Goal: Transaction & Acquisition: Purchase product/service

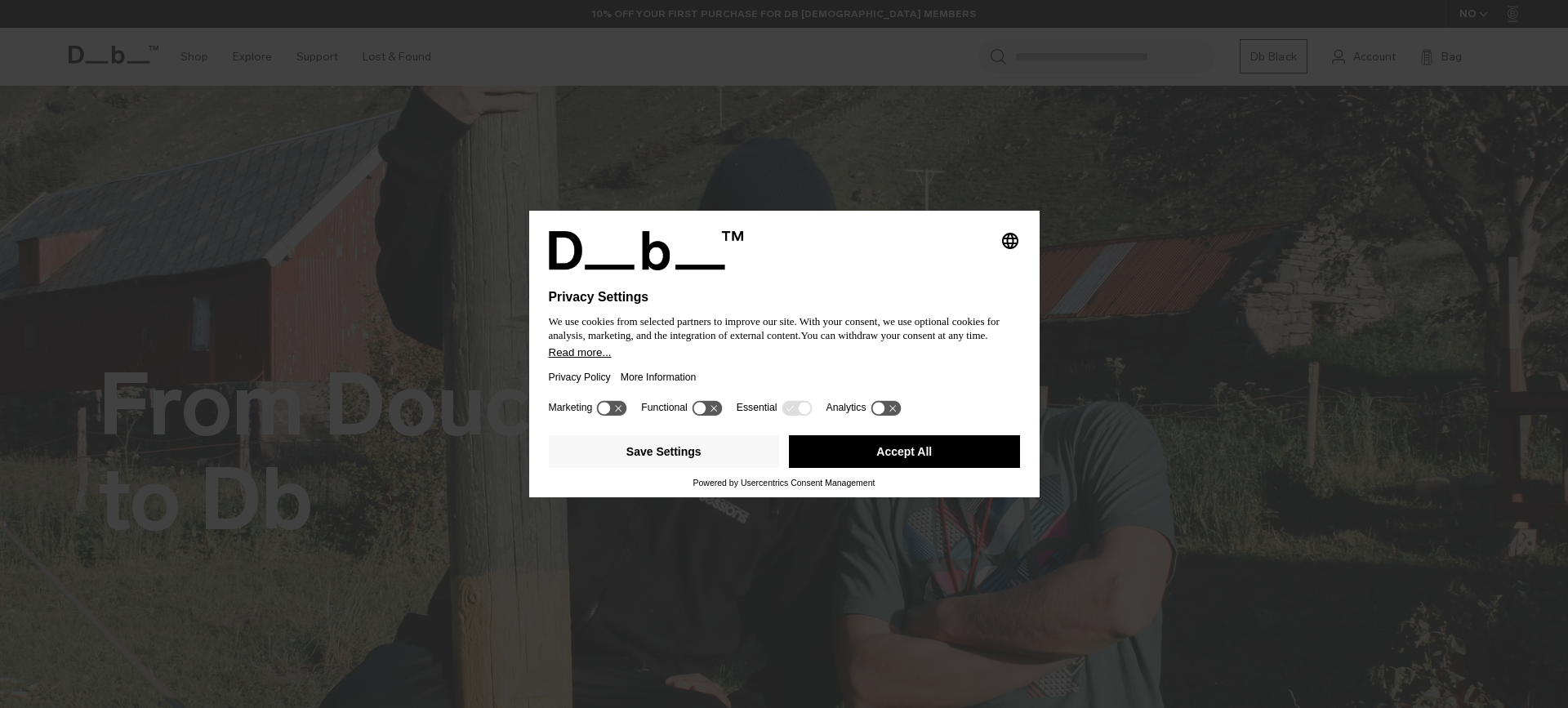
click at [918, 301] on h1 "Privacy Settings" at bounding box center [749, 297] width 400 height 15
click at [901, 457] on button "Accept All" at bounding box center [904, 452] width 231 height 33
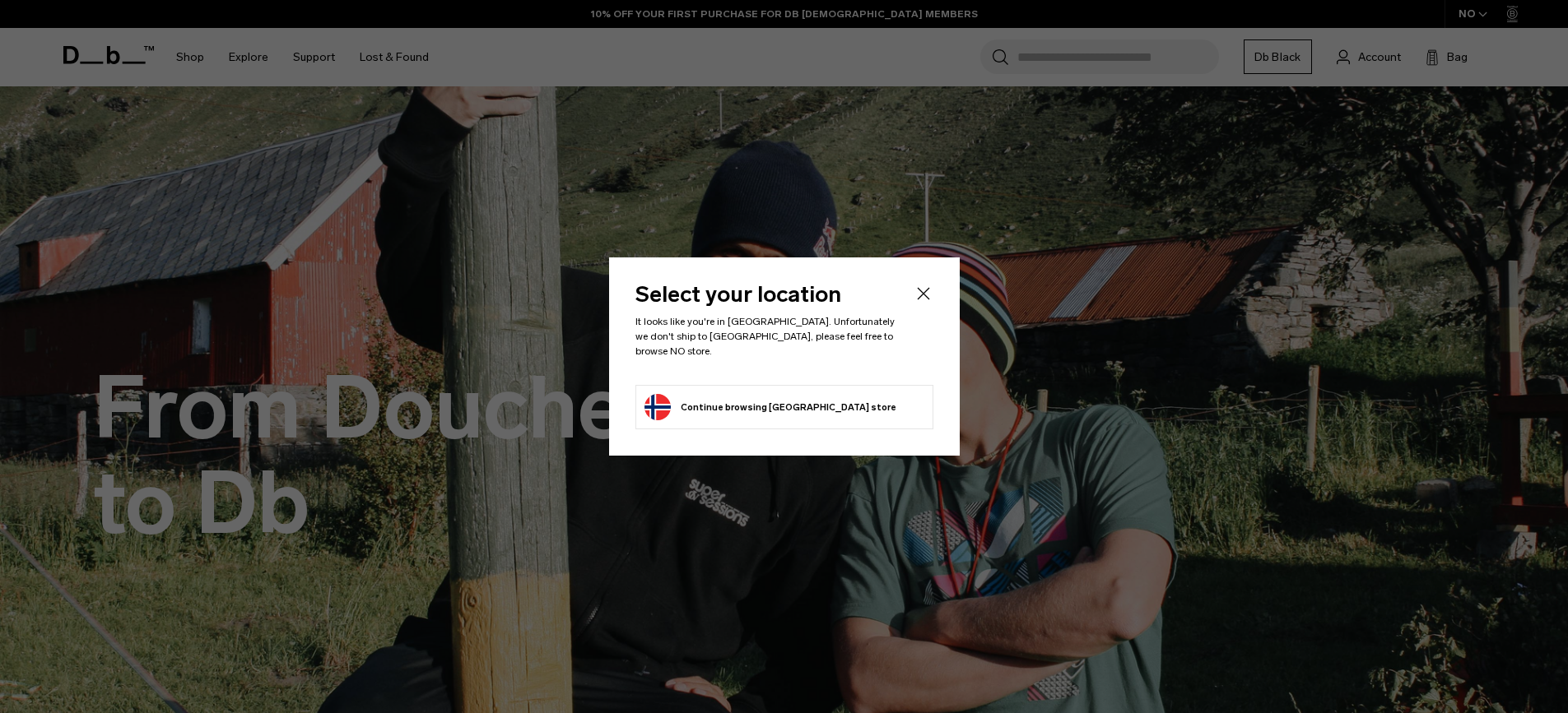
click at [918, 302] on icon "Close" at bounding box center [922, 293] width 19 height 19
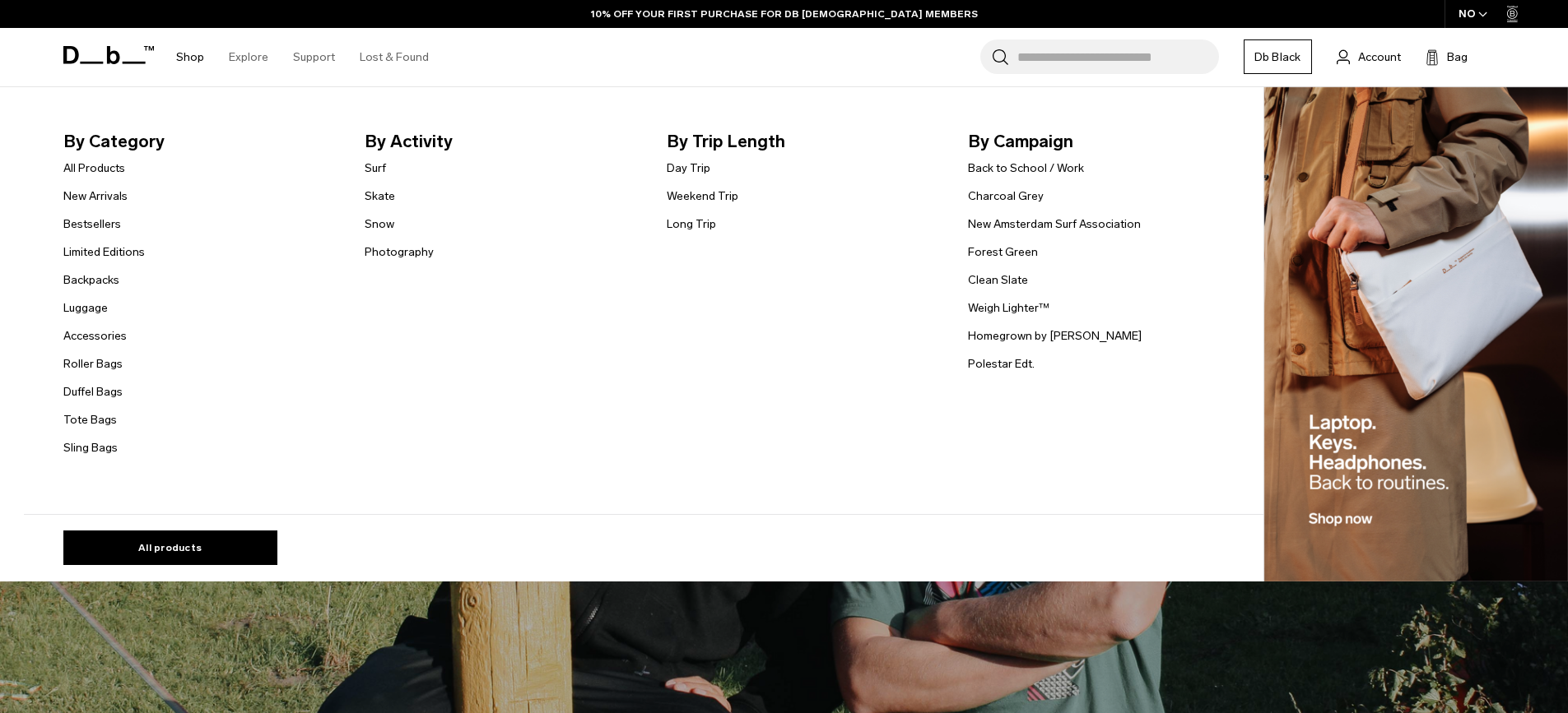
click at [193, 64] on link "Shop" at bounding box center [190, 56] width 28 height 58
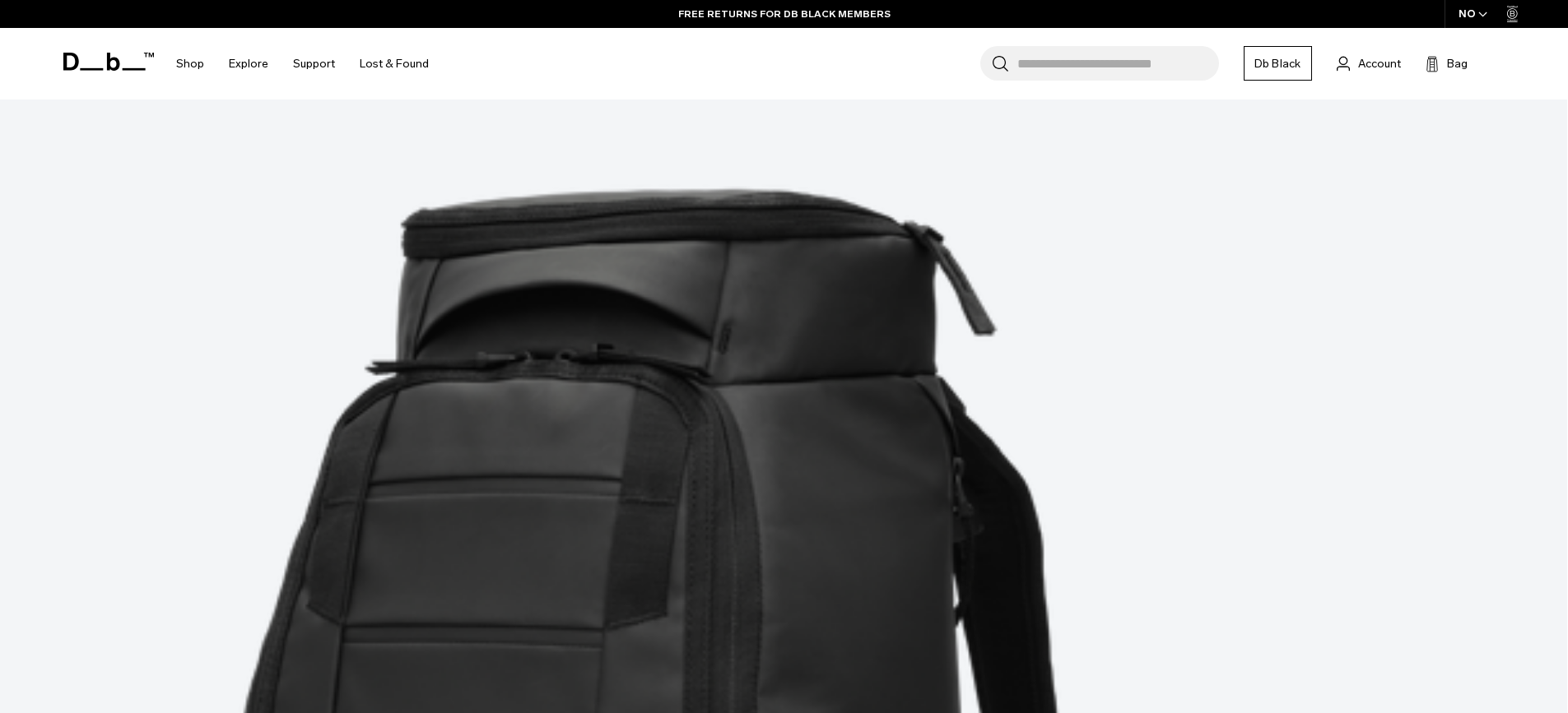
scroll to position [1584, 0]
